Goal: Book appointment/travel/reservation

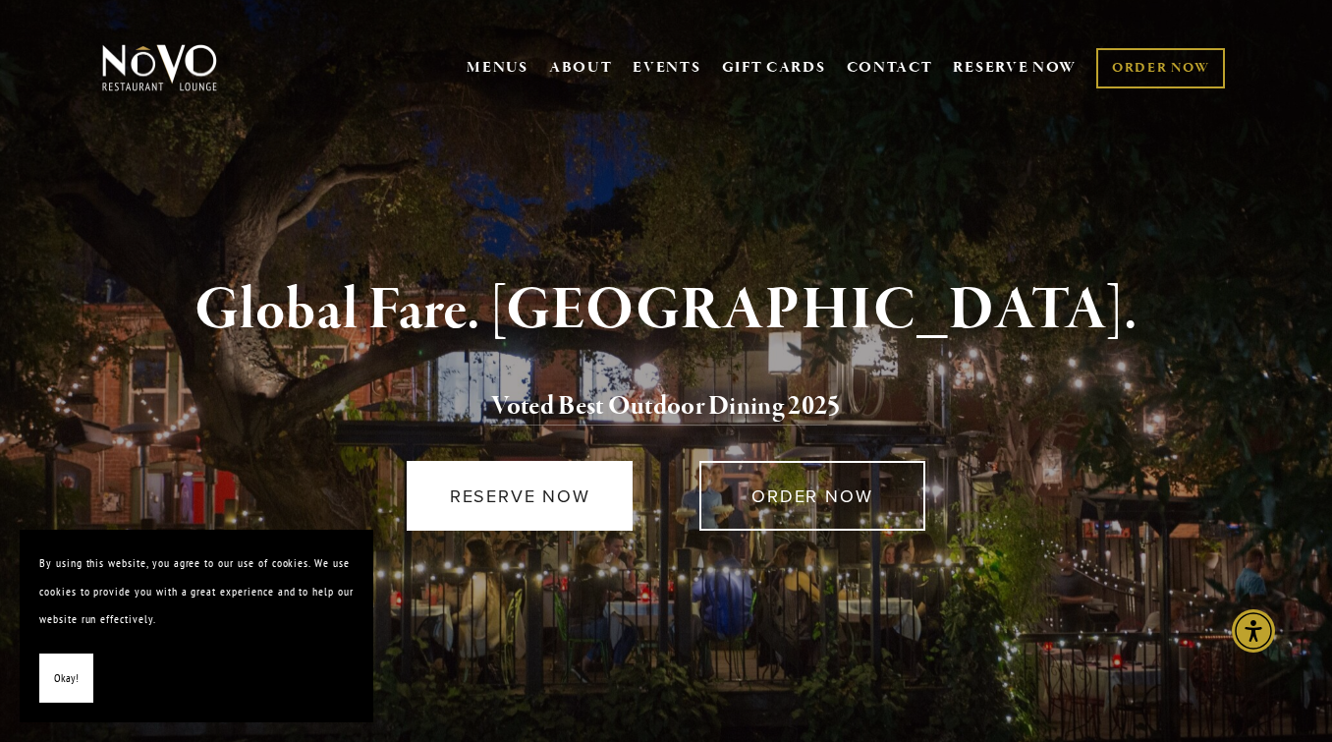
click at [522, 485] on link "RESERVE NOW" at bounding box center [520, 496] width 226 height 70
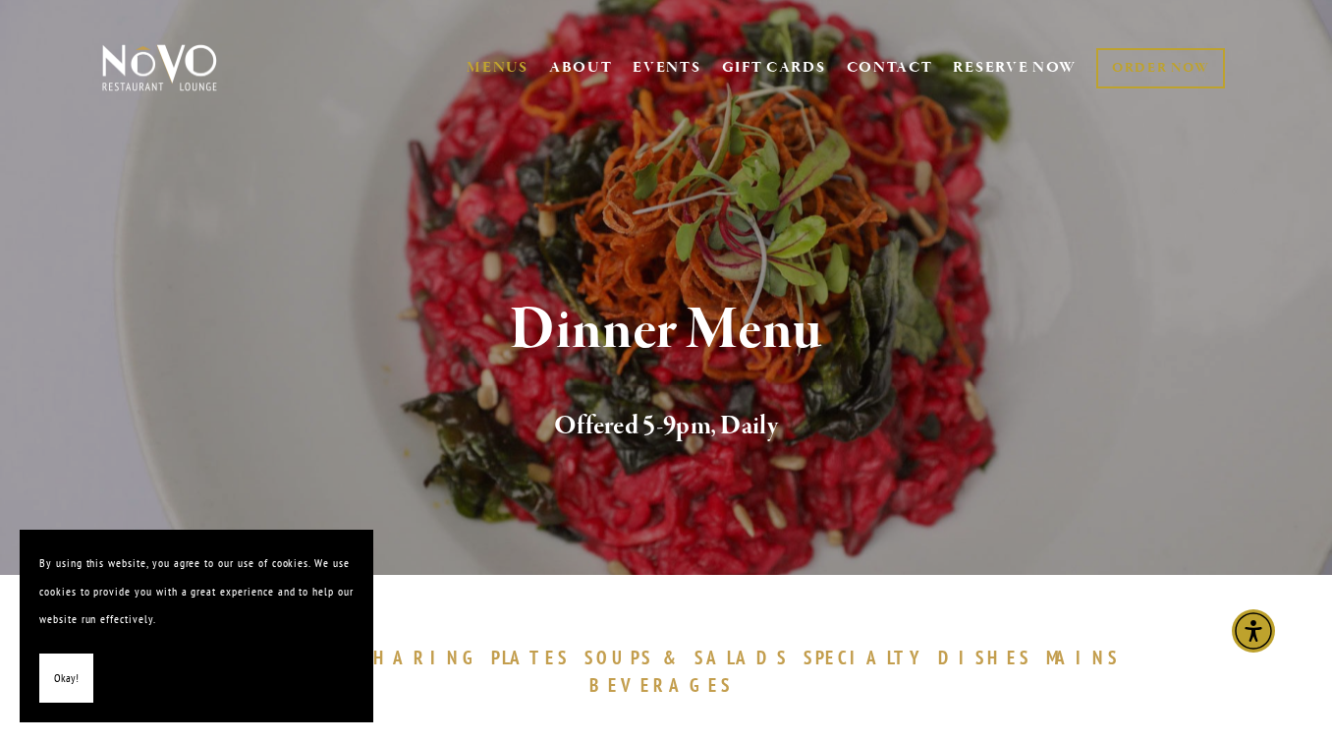
click at [65, 676] on span "Okay!" at bounding box center [66, 678] width 25 height 28
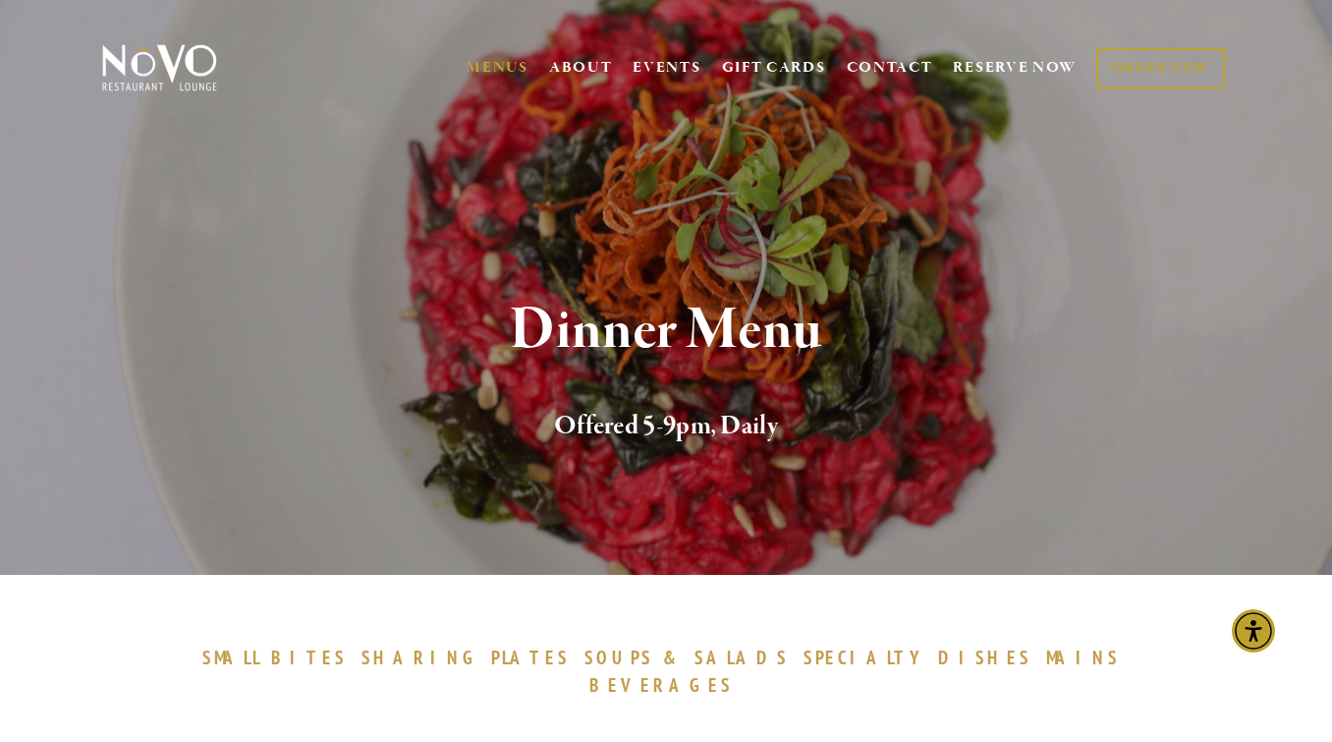
click at [964, 286] on div "Dinner Menu Offered 5-9pm, Daily" at bounding box center [666, 373] width 1332 height 404
